Goal: Information Seeking & Learning: Learn about a topic

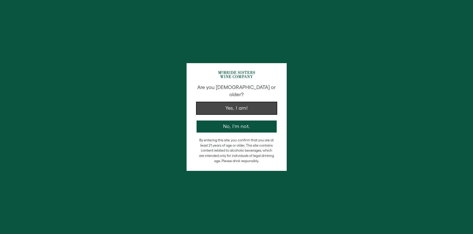
click at [241, 104] on button "Yes, I am!" at bounding box center [237, 108] width 80 height 12
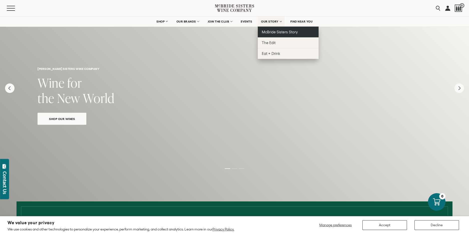
click at [281, 34] on span "McBride Sisters Story" at bounding box center [280, 32] width 36 height 4
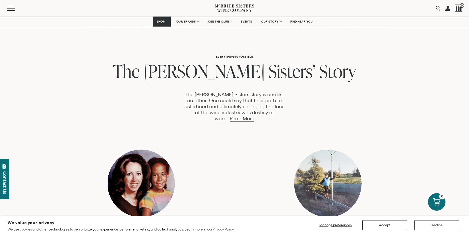
scroll to position [234, 0]
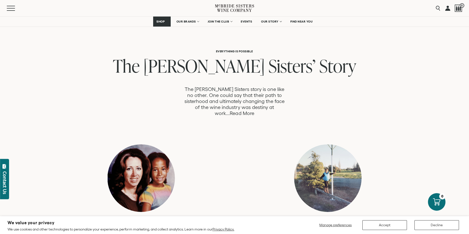
click at [254, 110] on link "Read More" at bounding box center [242, 113] width 24 height 6
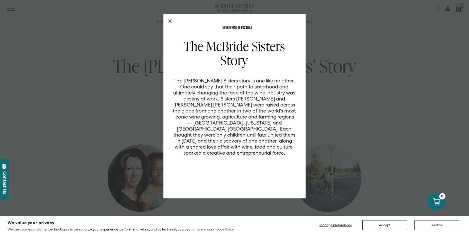
scroll to position [0, 0]
click at [170, 22] on icon "Close Modal" at bounding box center [171, 21] width 4 height 4
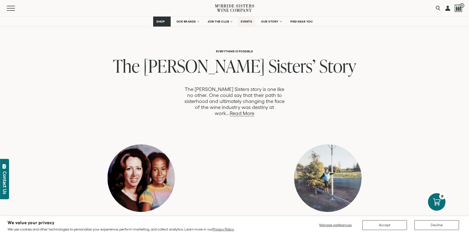
click at [246, 21] on span "EVENTS" at bounding box center [246, 22] width 11 height 4
